Goal: Transaction & Acquisition: Purchase product/service

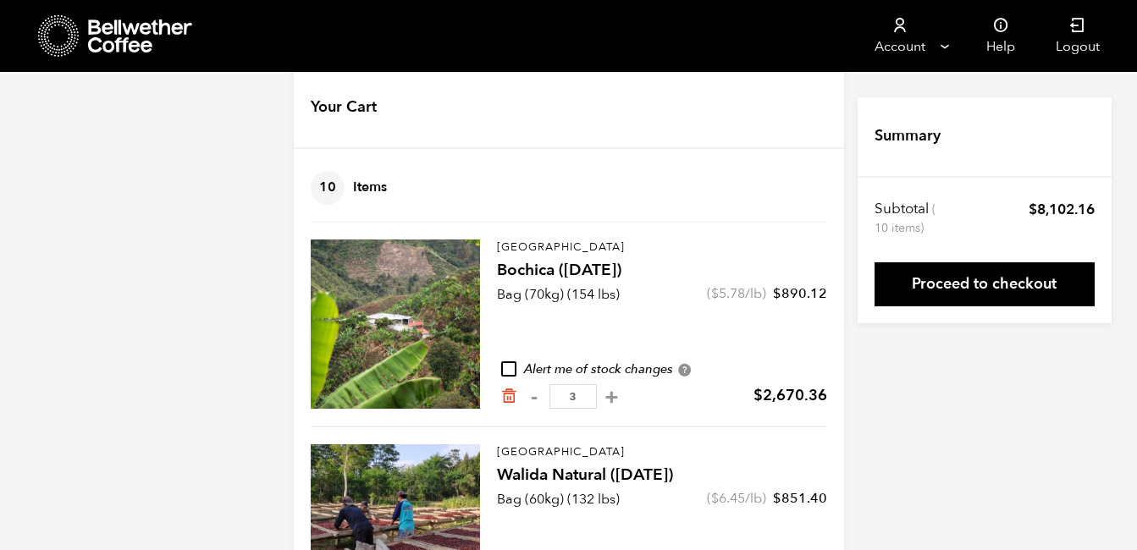
scroll to position [29, 0]
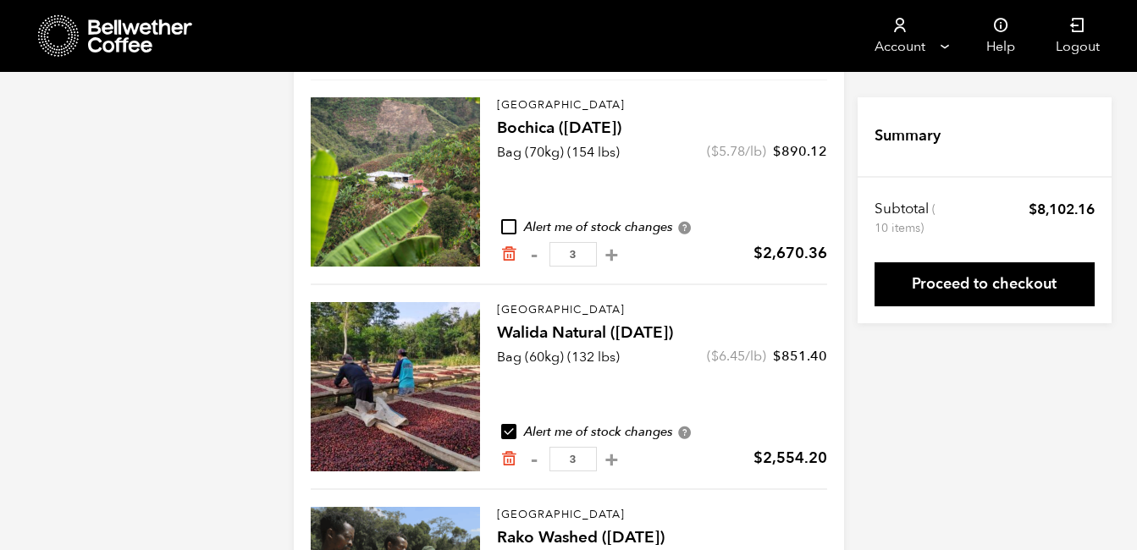
scroll to position [172, 0]
click at [505, 457] on icon "Remove from cart" at bounding box center [508, 458] width 17 height 17
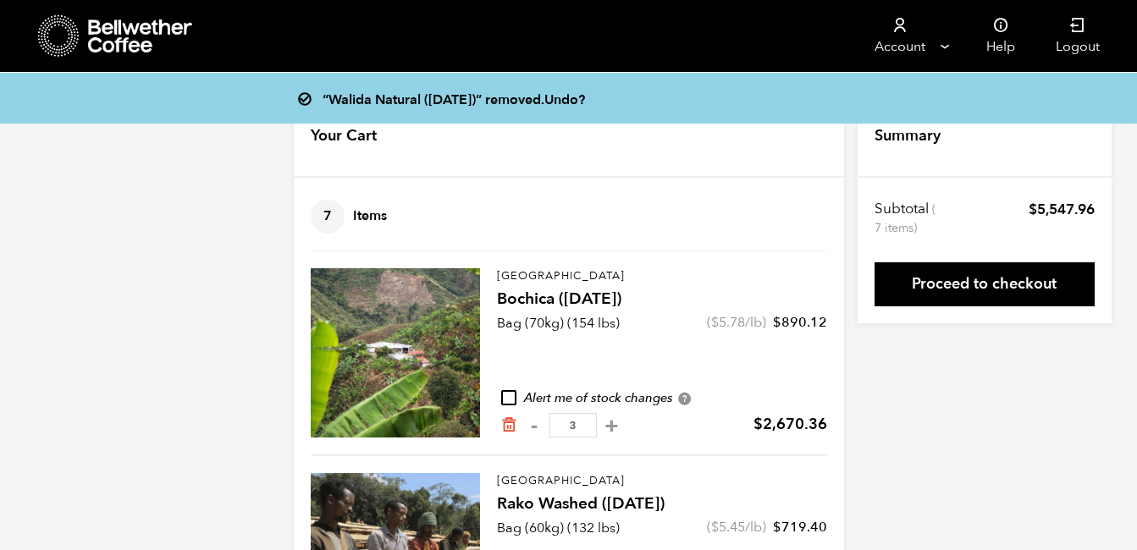
click at [150, 40] on icon at bounding box center [141, 36] width 106 height 34
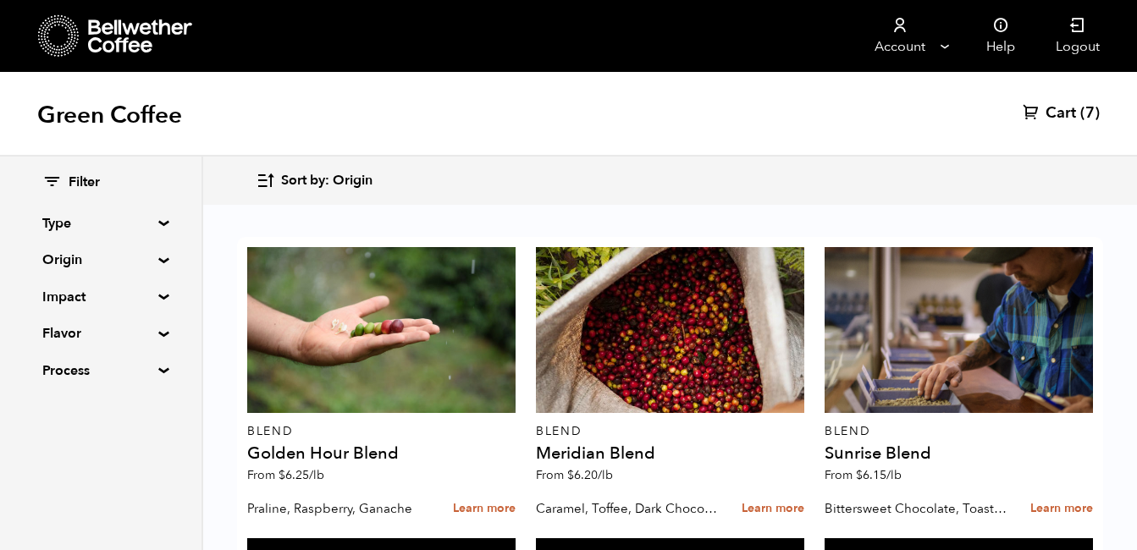
scroll to position [716, 0]
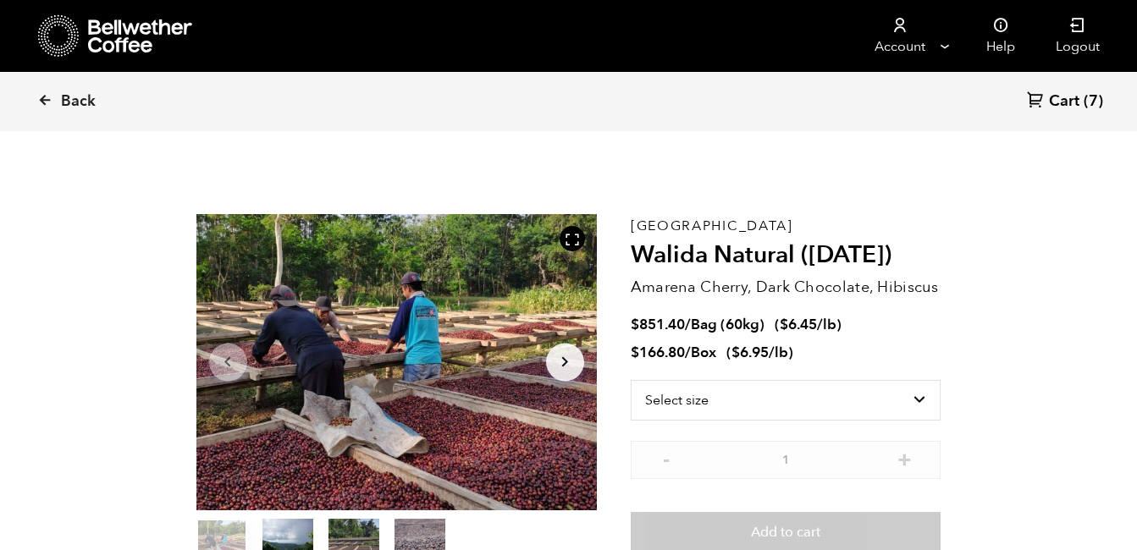
scroll to position [737, 725]
click at [879, 397] on select "Select size Bag (60kg) (132 lbs) Box (24 lbs)" at bounding box center [786, 400] width 311 height 41
select select "bag-3"
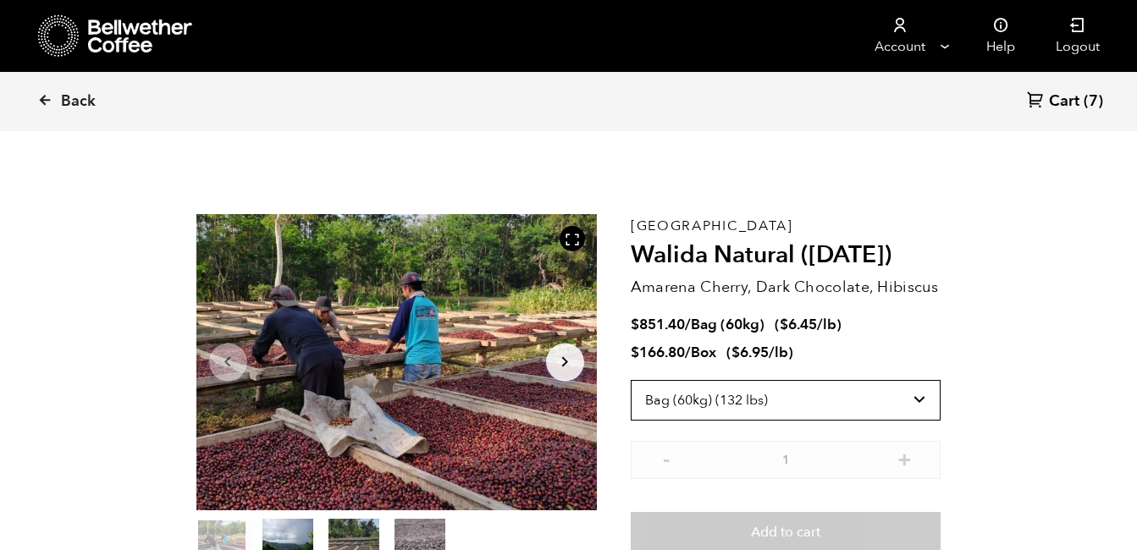
click at [631, 380] on select "Select size Bag (60kg) (132 lbs) Box (24 lbs)" at bounding box center [786, 400] width 311 height 41
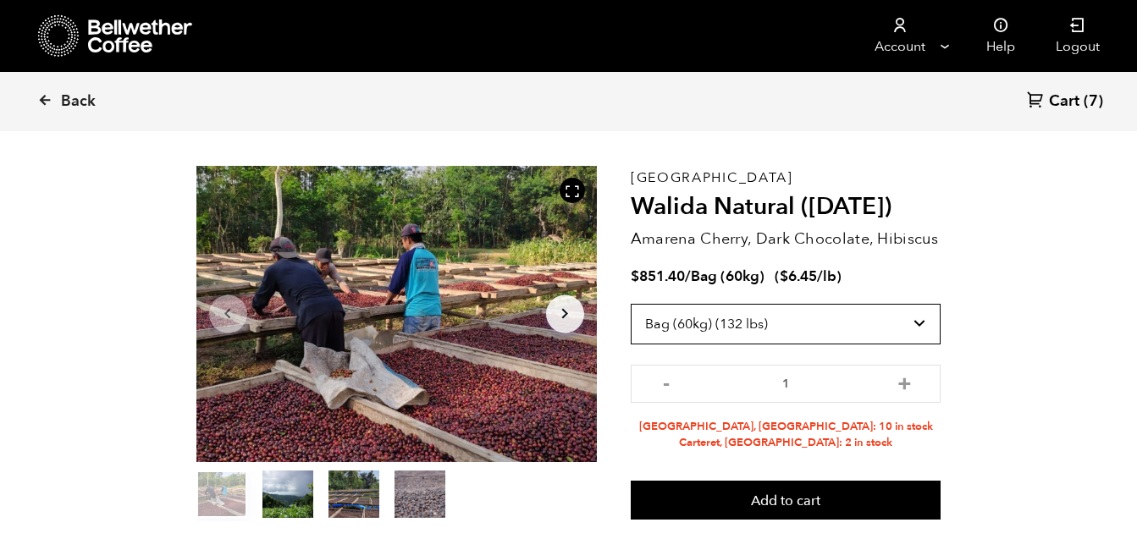
scroll to position [49, 0]
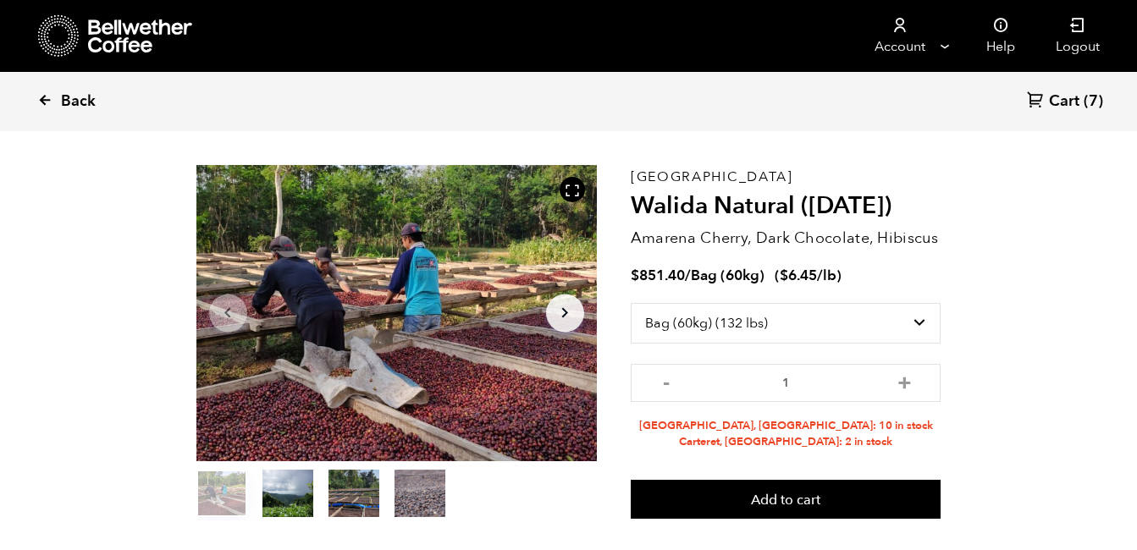
click at [52, 101] on link "Back" at bounding box center [89, 102] width 105 height 58
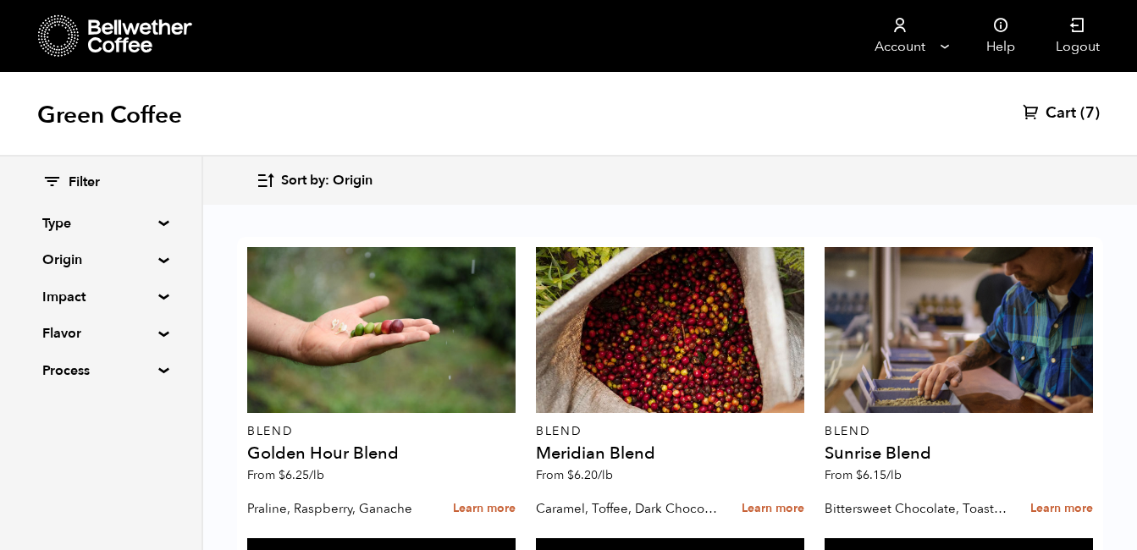
scroll to position [1083, 0]
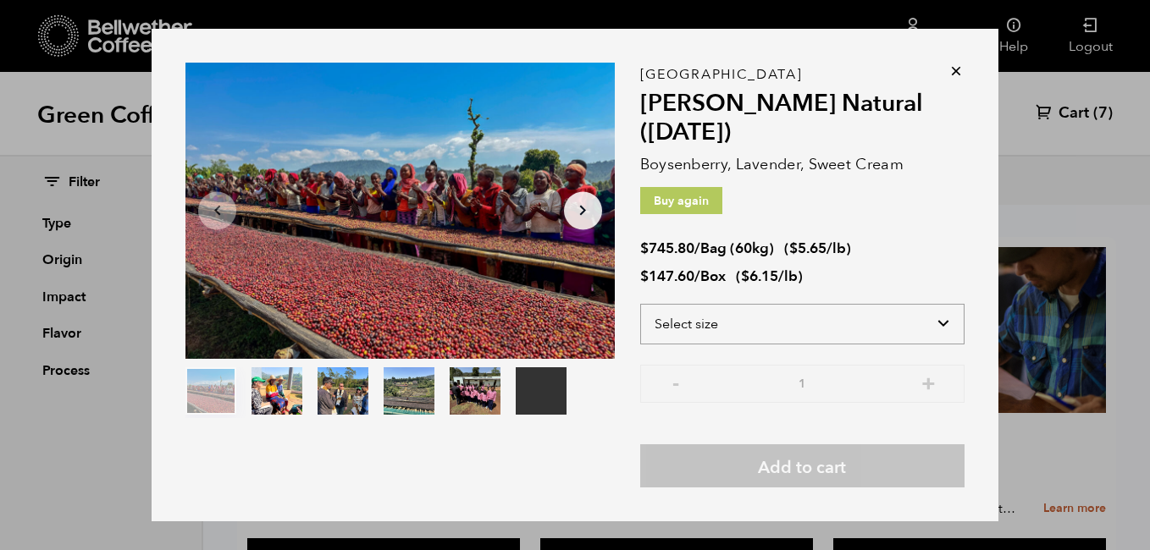
click at [933, 320] on select "Select size Bag (60kg) (132 lbs) Box (24 lbs)" at bounding box center [802, 324] width 324 height 41
select select "bag-3"
click at [640, 304] on select "Select size Bag (60kg) (132 lbs) Box (24 lbs)" at bounding box center [802, 324] width 324 height 41
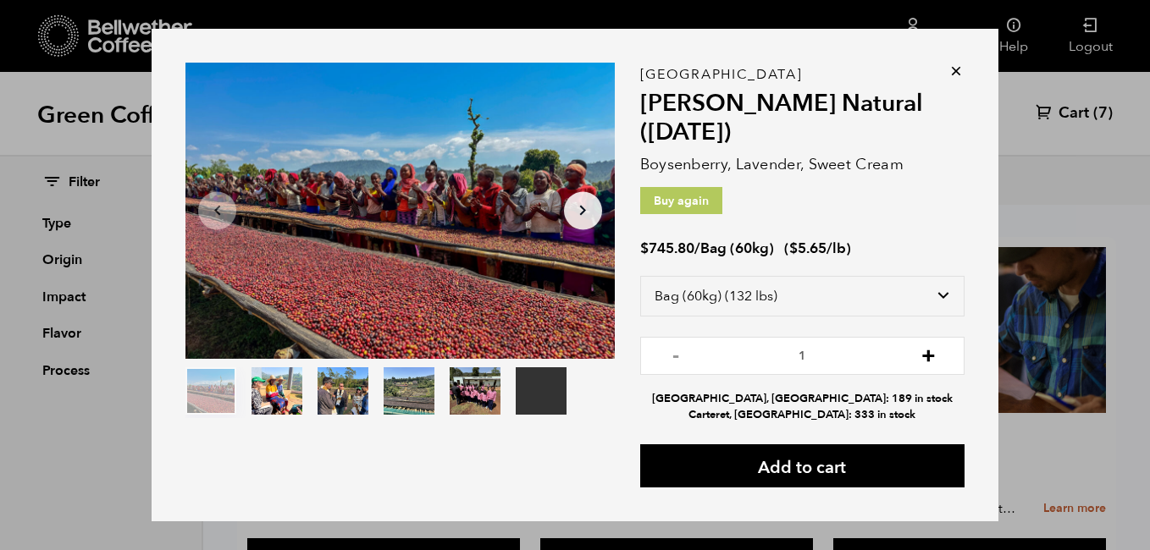
click at [924, 358] on button "+" at bounding box center [928, 353] width 21 height 17
type input "3"
drag, startPoint x: 816, startPoint y: 466, endPoint x: 1038, endPoint y: 174, distance: 366.7
click at [1038, 174] on div "Your browser does not support the video tag. Item 1 of 6 Your browser does not …" at bounding box center [575, 275] width 1150 height 550
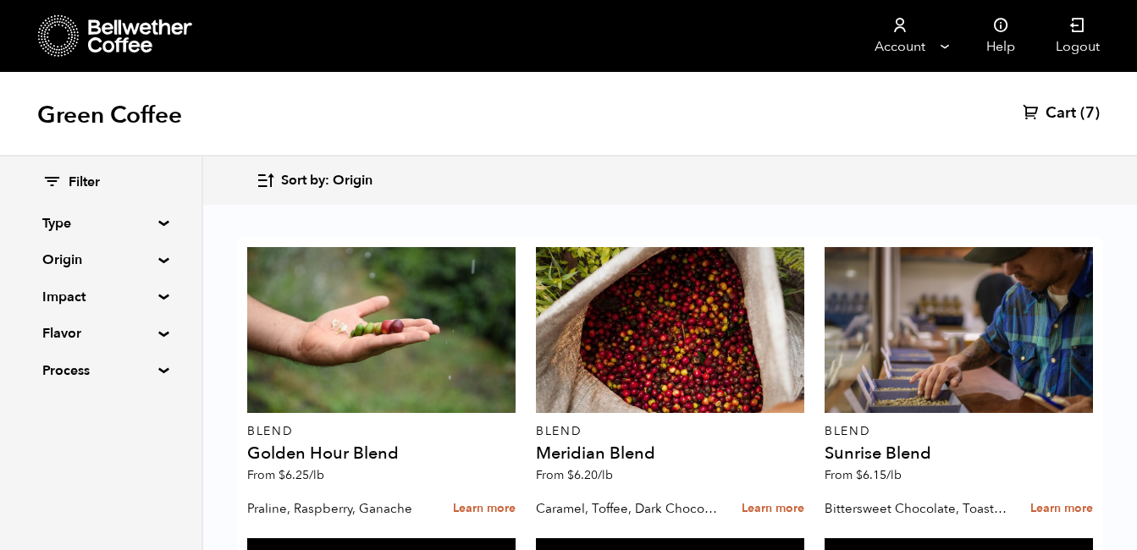
click at [1068, 112] on span "Cart" at bounding box center [1061, 113] width 30 height 20
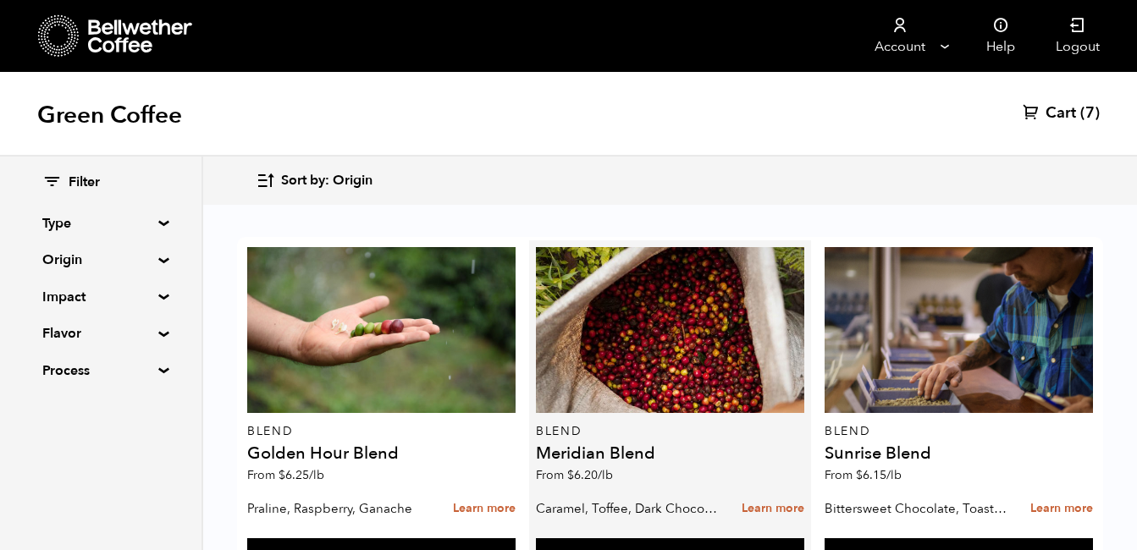
scroll to position [1068, 0]
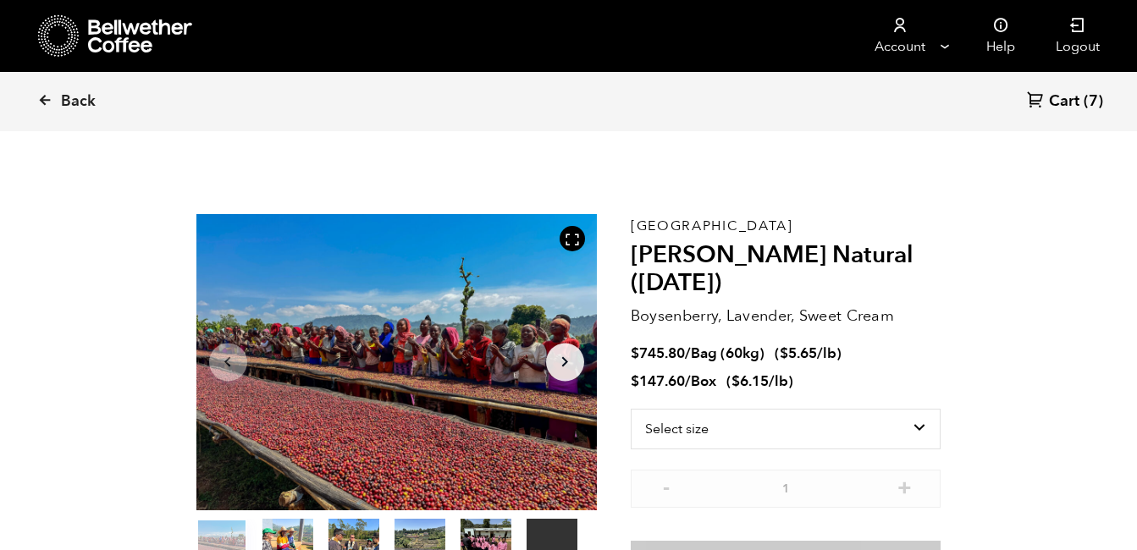
scroll to position [737, 725]
click at [876, 429] on select "Select size Bag (60kg) (132 lbs) Box (24 lbs)" at bounding box center [786, 429] width 311 height 41
select select "bag-3"
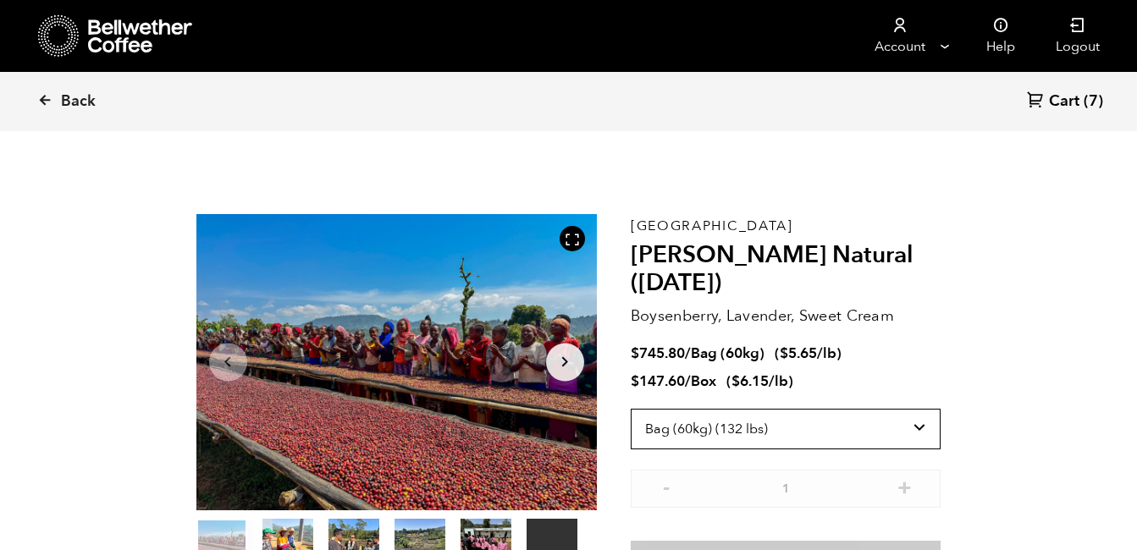
click at [631, 409] on select "Select size Bag (60kg) (132 lbs) Box (24 lbs)" at bounding box center [786, 429] width 311 height 41
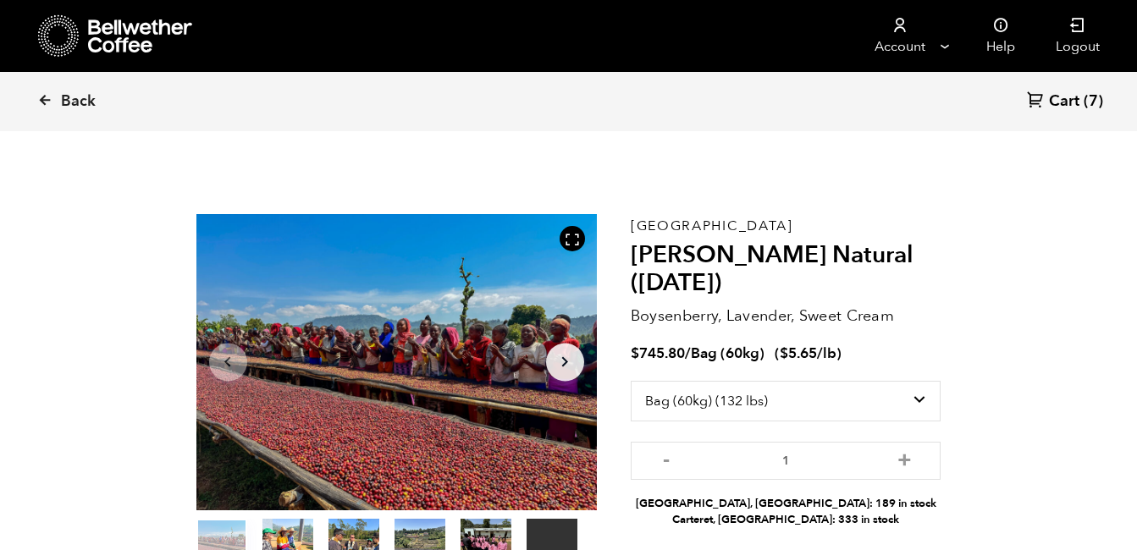
click at [937, 327] on p "Boysenberry, Lavender, Sweet Cream" at bounding box center [786, 316] width 311 height 23
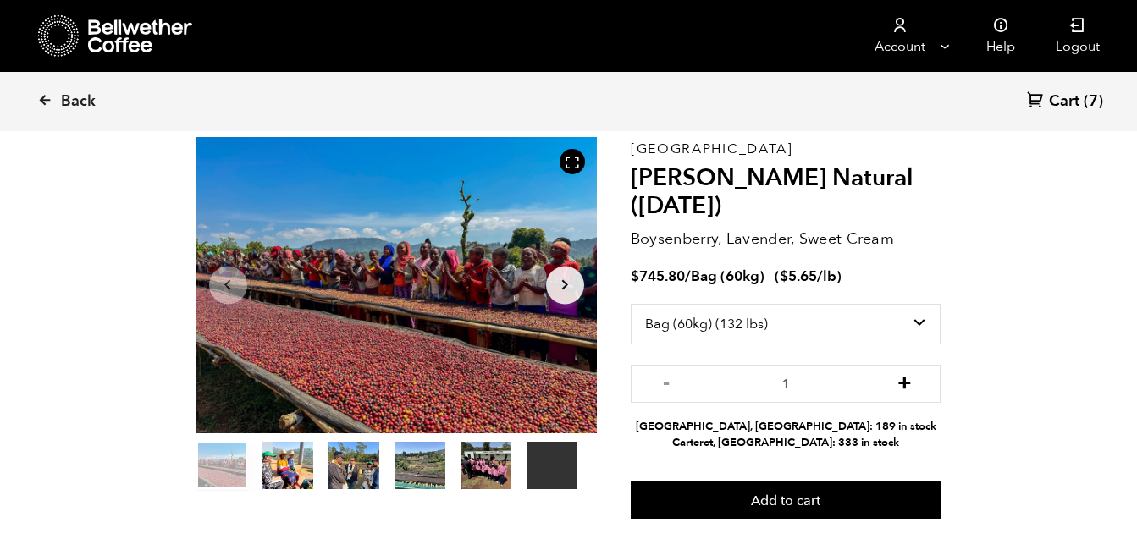
click at [908, 385] on button "+" at bounding box center [904, 381] width 21 height 17
type input "3"
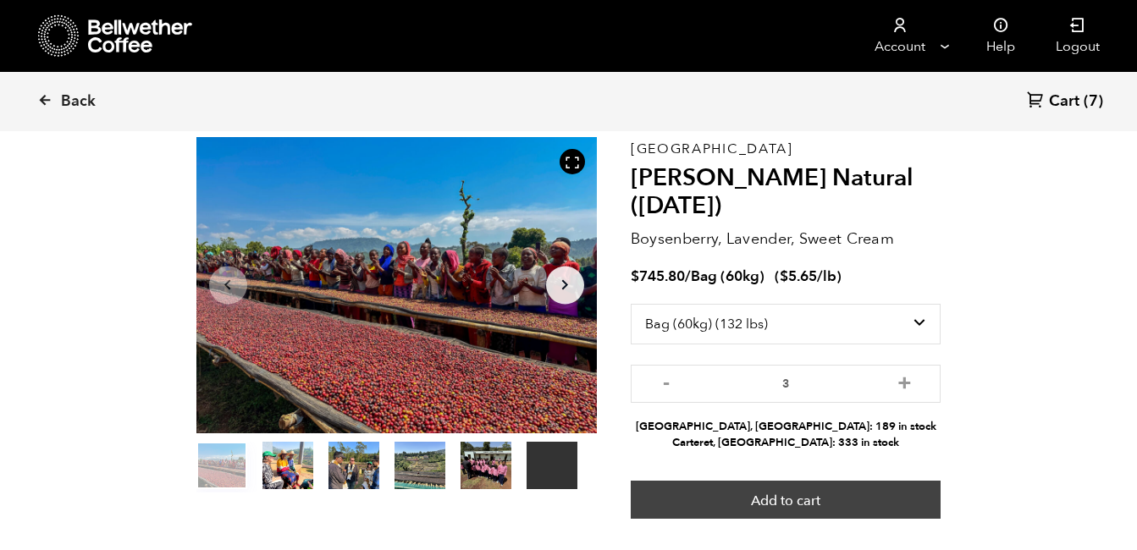
click at [853, 500] on button "Add to cart" at bounding box center [786, 500] width 311 height 39
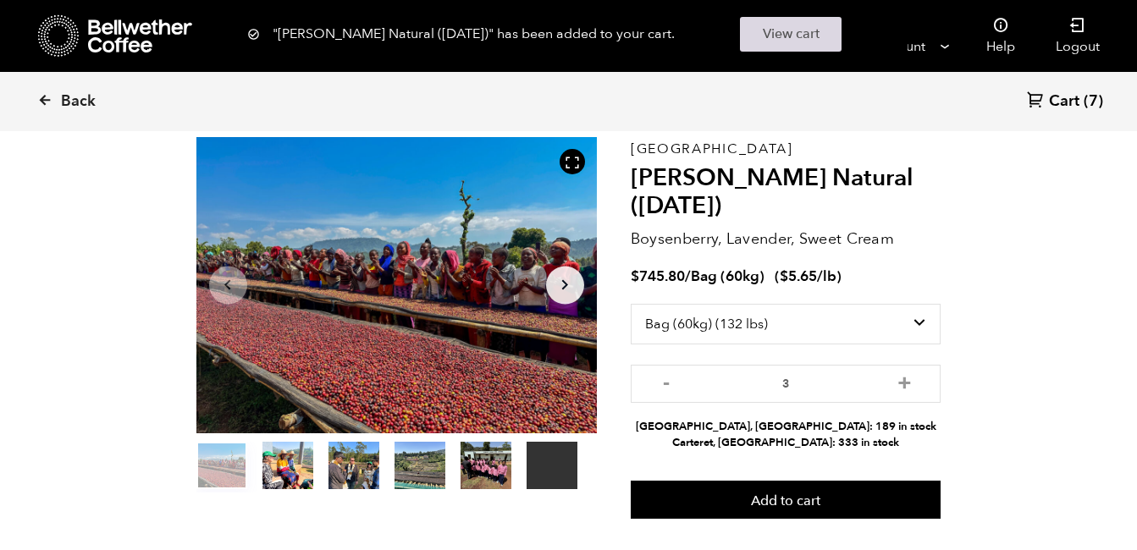
click at [784, 32] on link "View cart" at bounding box center [791, 34] width 102 height 35
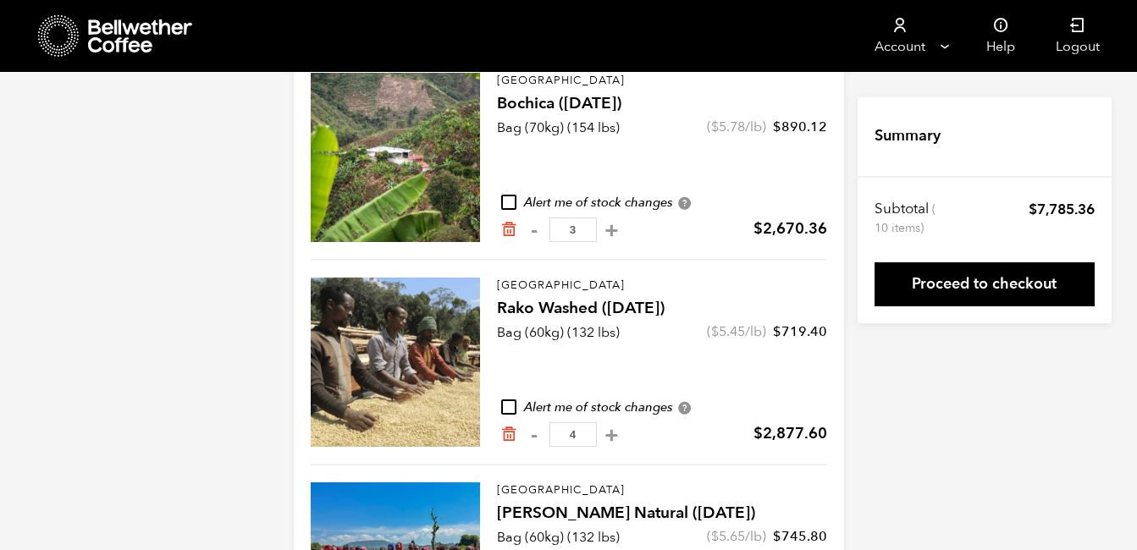
scroll to position [195, 0]
